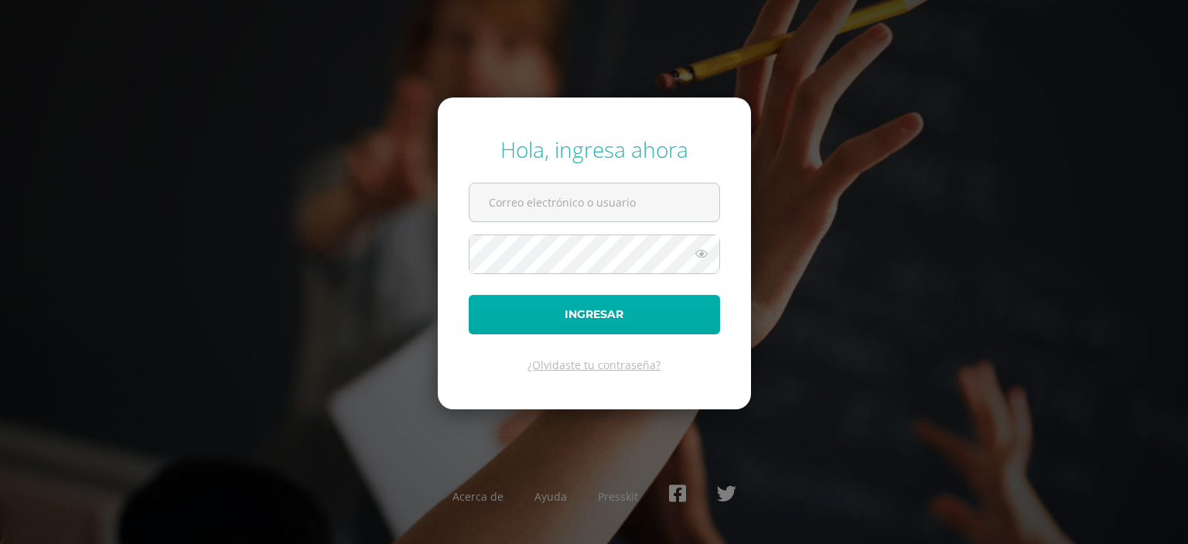
type input "[EMAIL_ADDRESS][DOMAIN_NAME]"
click at [603, 324] on button "Ingresar" at bounding box center [594, 314] width 251 height 39
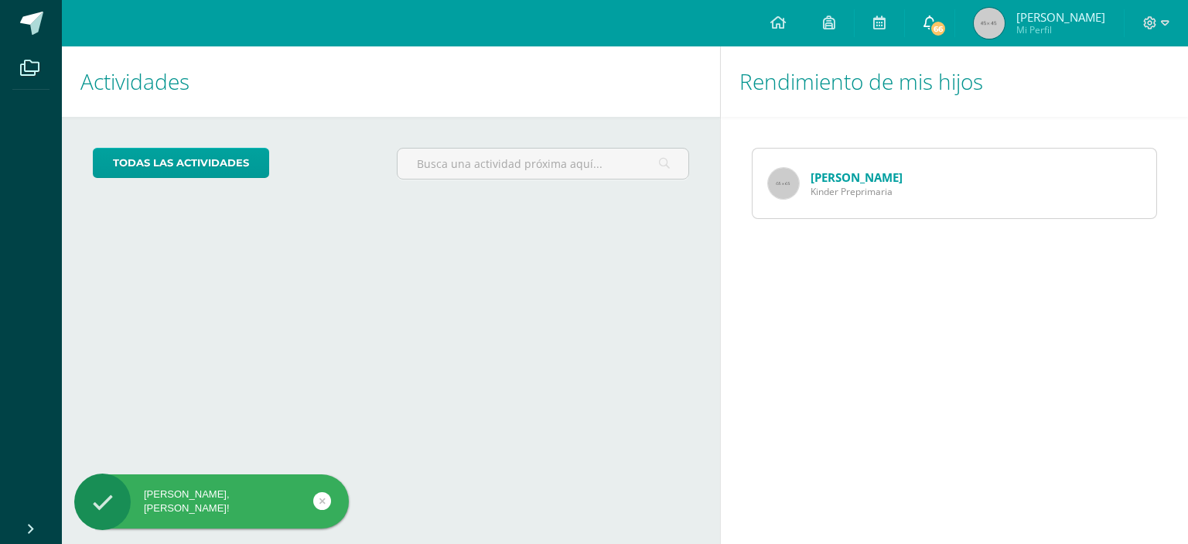
click at [938, 29] on span "66" at bounding box center [938, 28] width 17 height 17
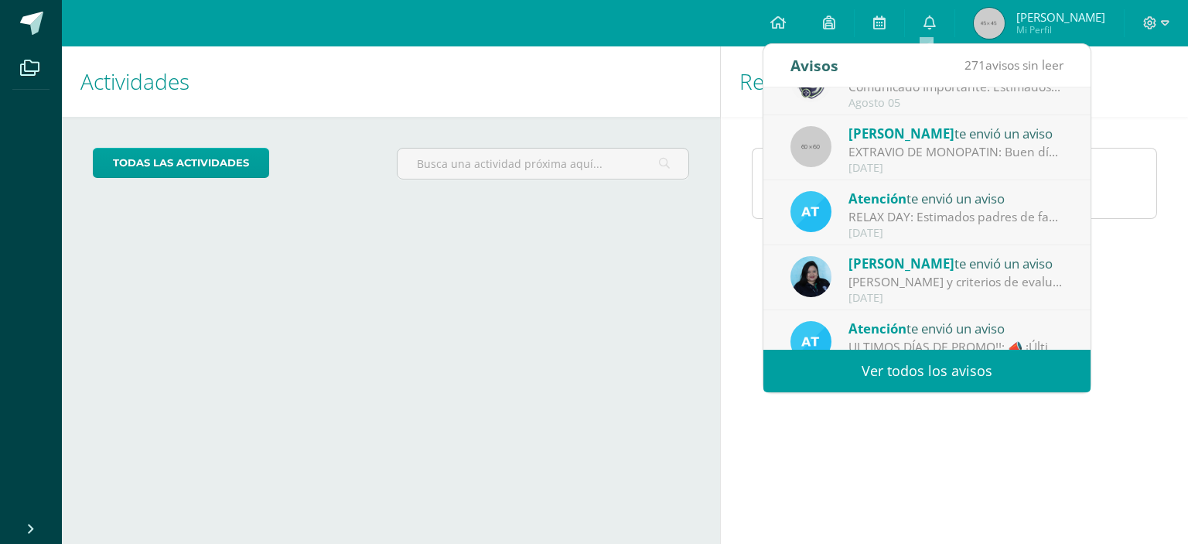
scroll to position [257, 0]
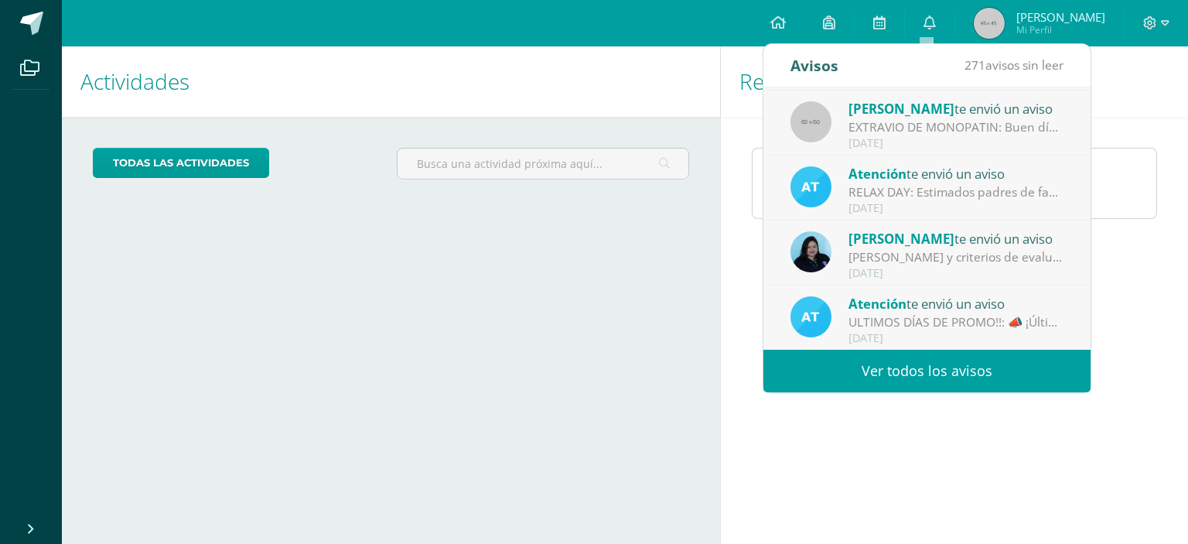
click at [938, 265] on div "[PERSON_NAME] y criterios de evaluación, Unidad 3: Estimados padres de familia:…" at bounding box center [956, 257] width 215 height 18
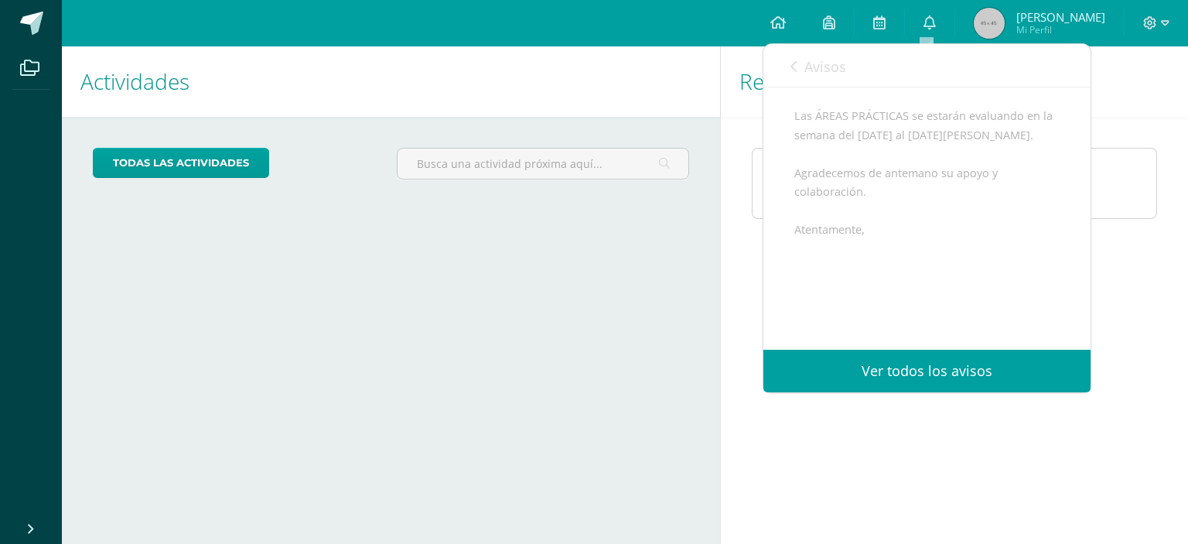
scroll to position [387, 0]
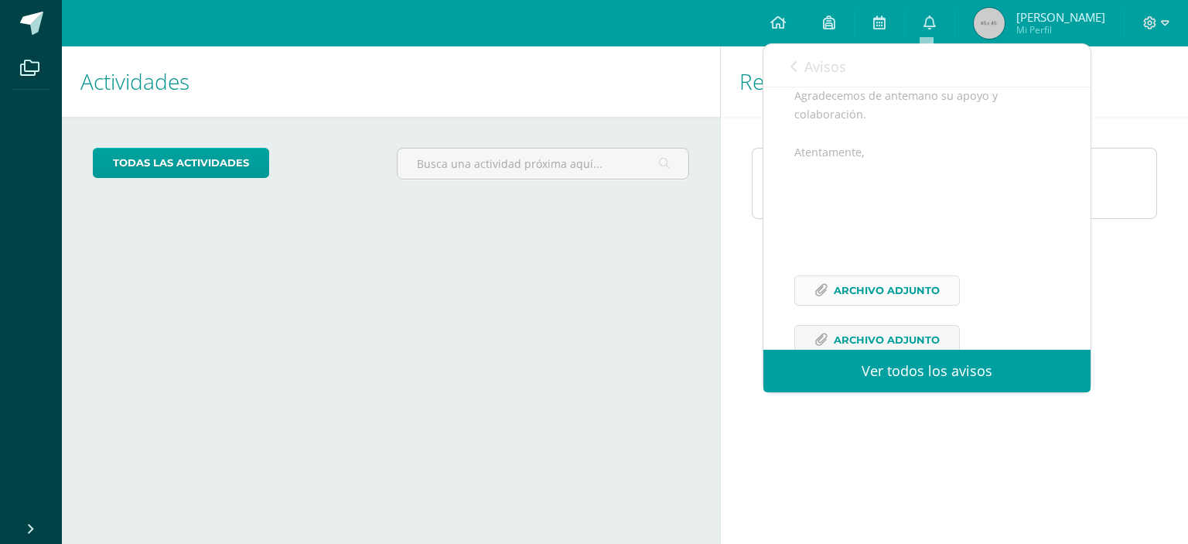
click at [899, 305] on span "Archivo Adjunto" at bounding box center [887, 290] width 106 height 29
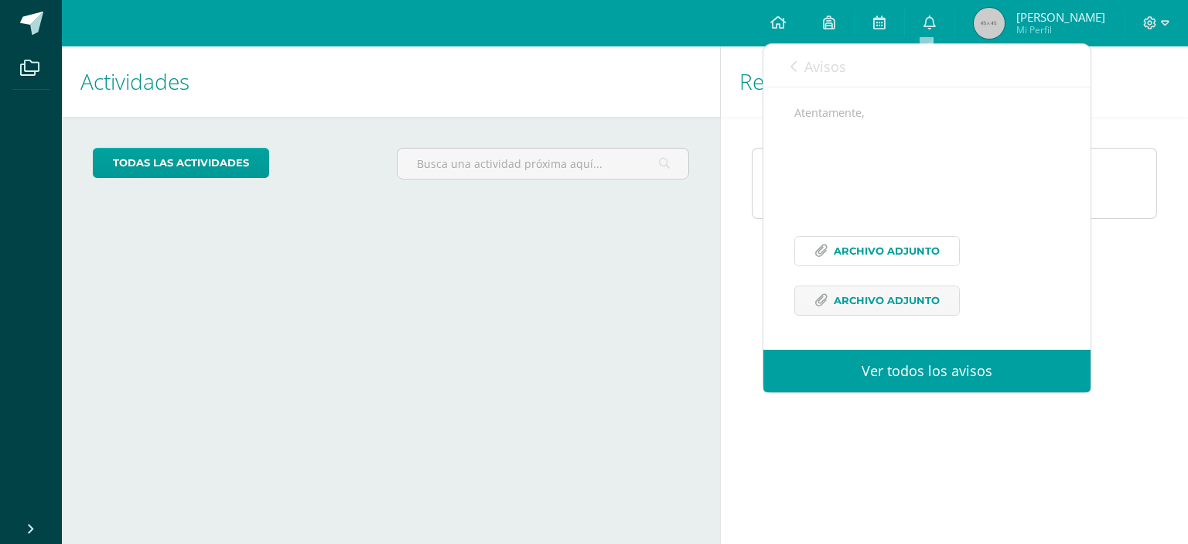
scroll to position [464, 0]
click at [910, 293] on span "Archivo Adjunto" at bounding box center [887, 300] width 106 height 29
